Goal: Transaction & Acquisition: Download file/media

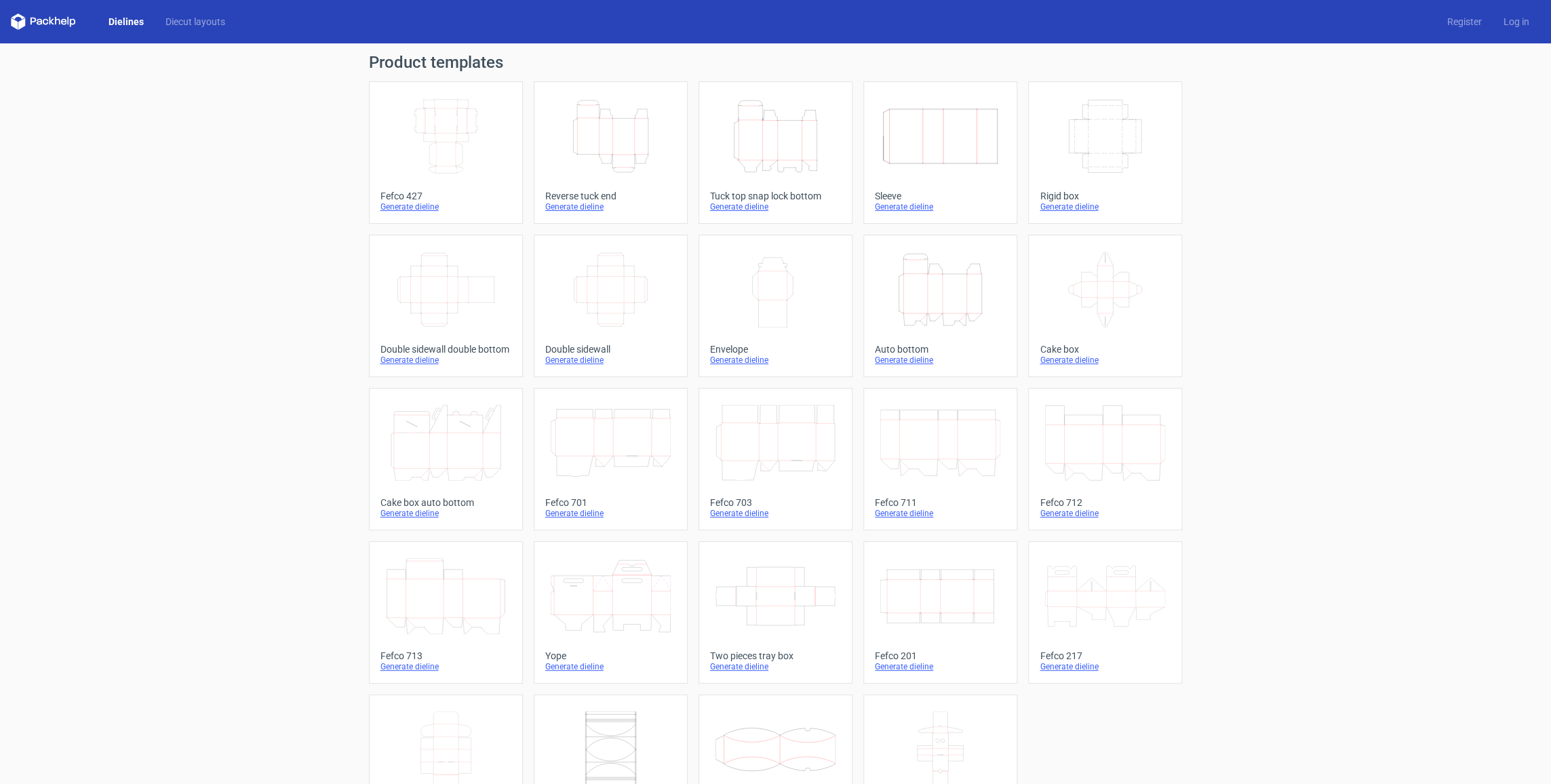
click at [950, 327] on div "Height Depth Width" at bounding box center [940, 290] width 131 height 87
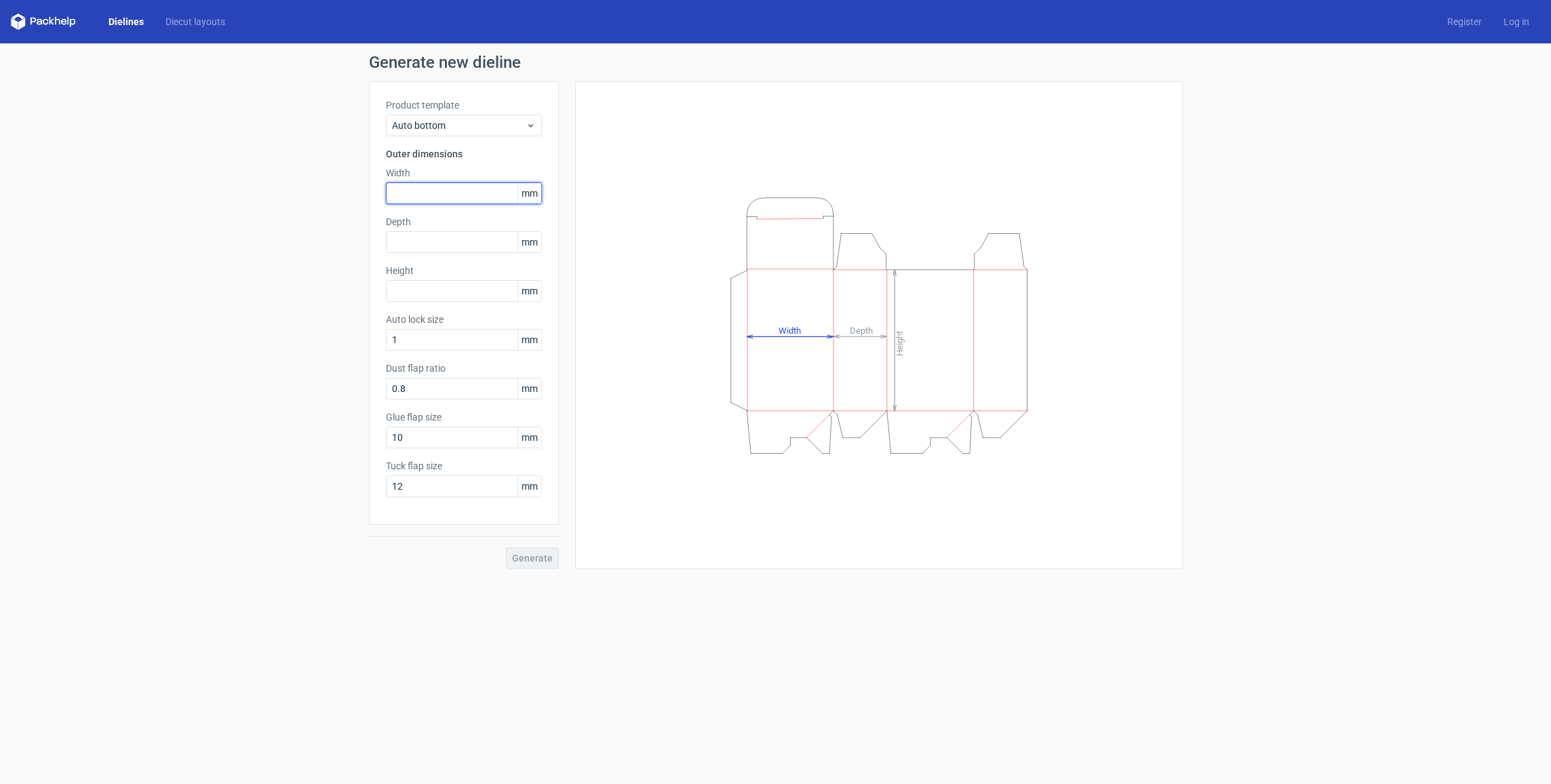
click at [439, 193] on input "text" at bounding box center [463, 193] width 156 height 22
type input "119"
click at [433, 241] on input "text" at bounding box center [463, 242] width 156 height 22
type input "190"
click at [421, 288] on input "text" at bounding box center [463, 291] width 156 height 22
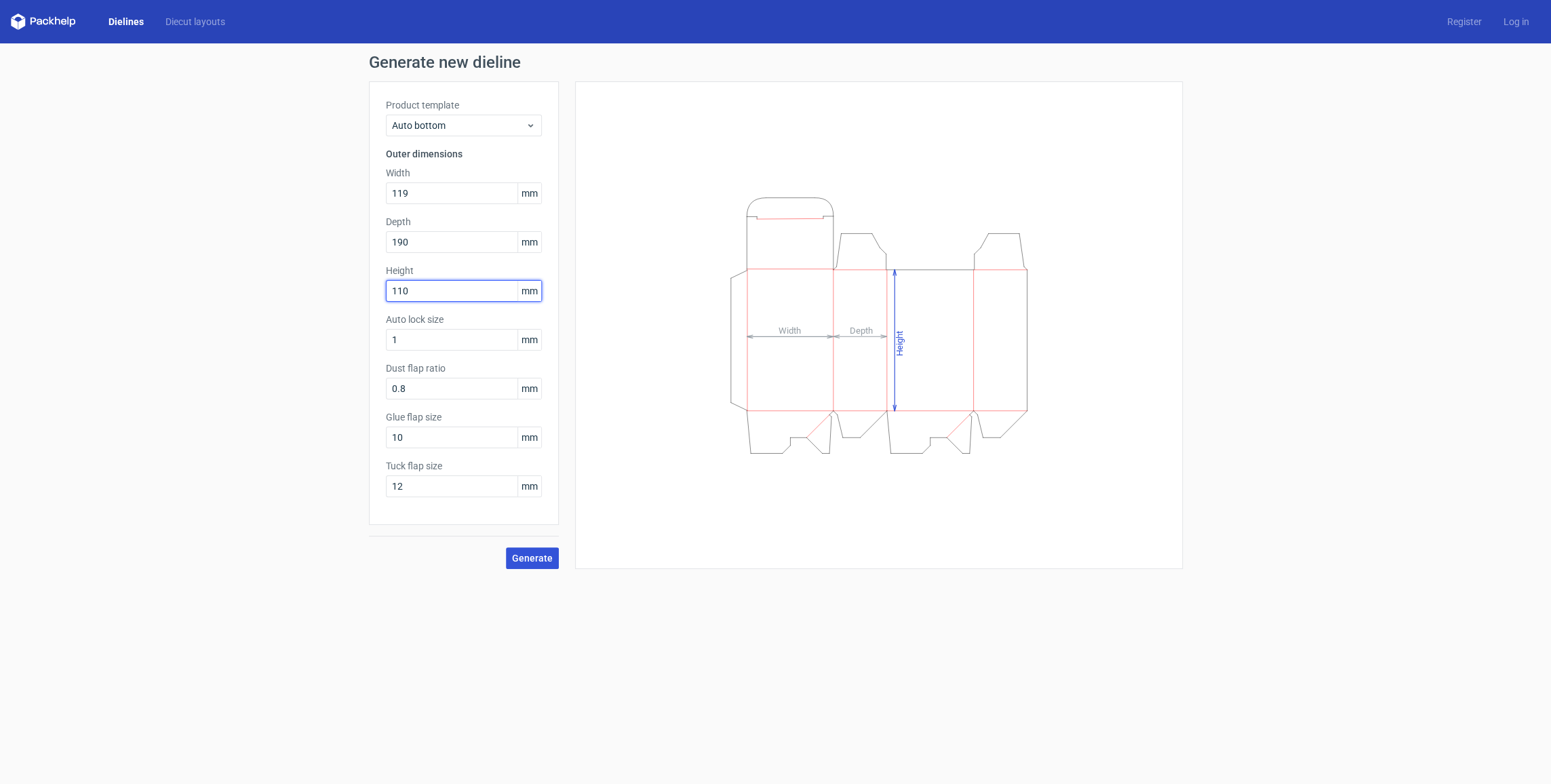
type input "110"
click at [535, 554] on span "Generate" at bounding box center [532, 558] width 41 height 10
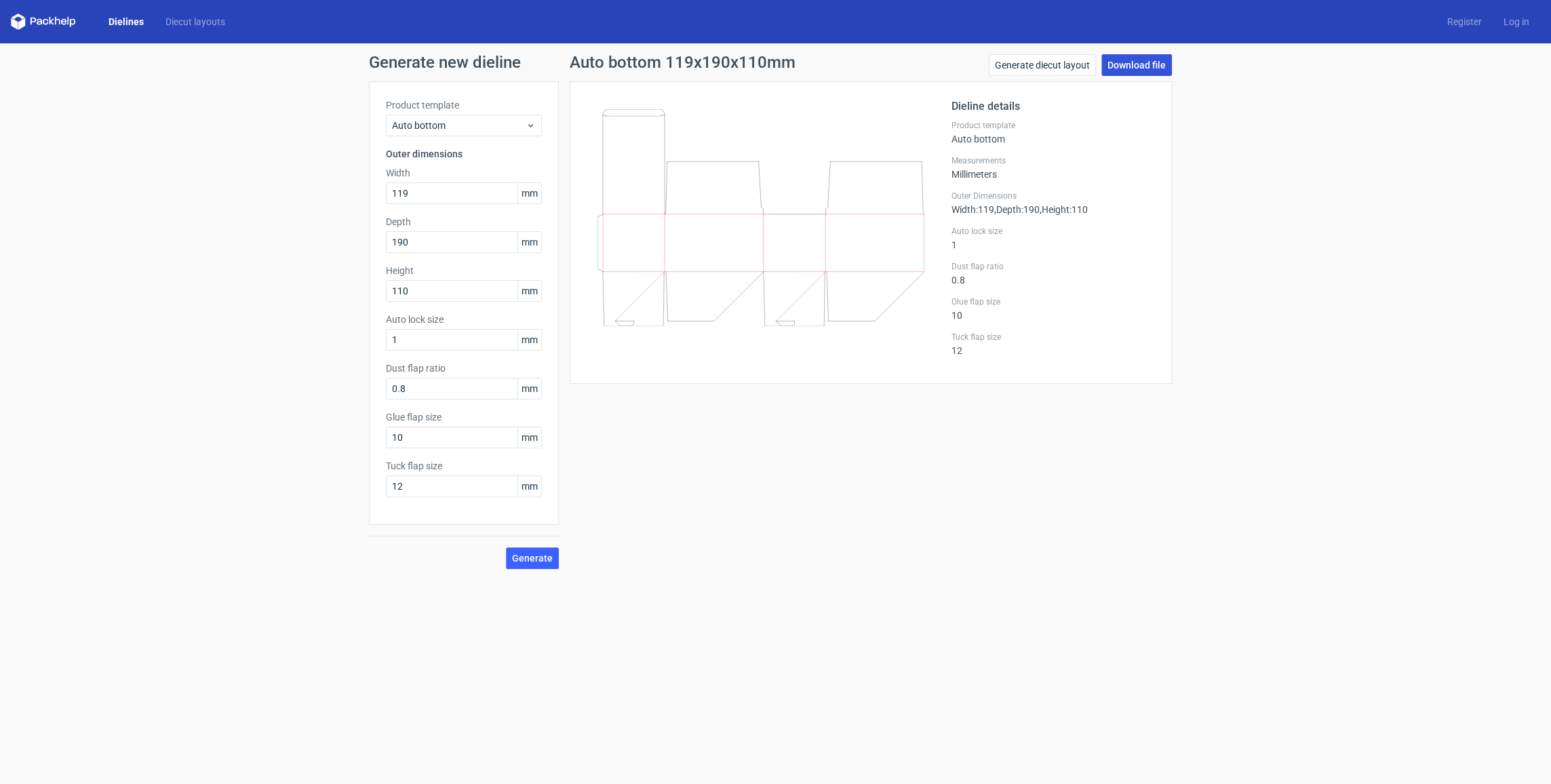
click at [1148, 67] on link "Download file" at bounding box center [1136, 65] width 70 height 22
